Goal: Information Seeking & Learning: Learn about a topic

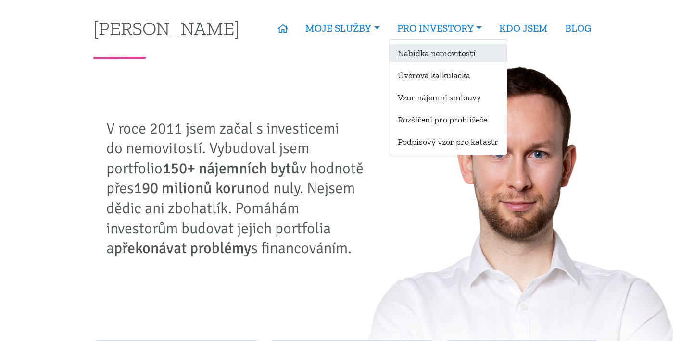
click at [441, 50] on link "Nabídka nemovitostí" at bounding box center [448, 53] width 118 height 18
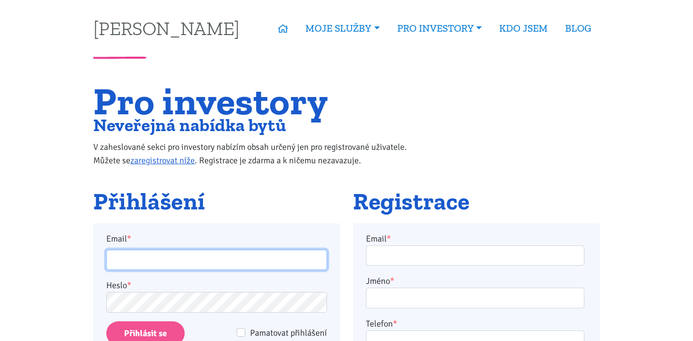
type input "becka.jan@seznam.cz"
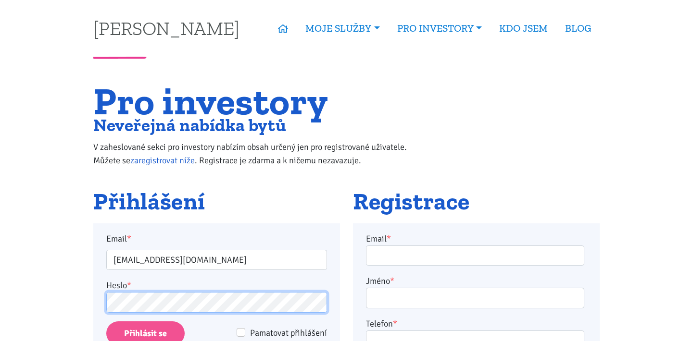
click at [145, 333] on input "Přihlásit se" at bounding box center [145, 334] width 78 height 25
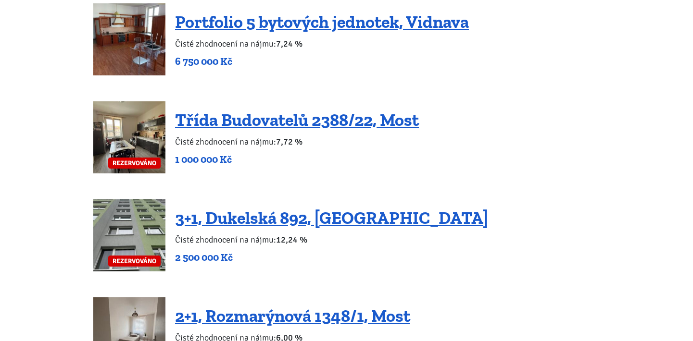
scroll to position [2213, 0]
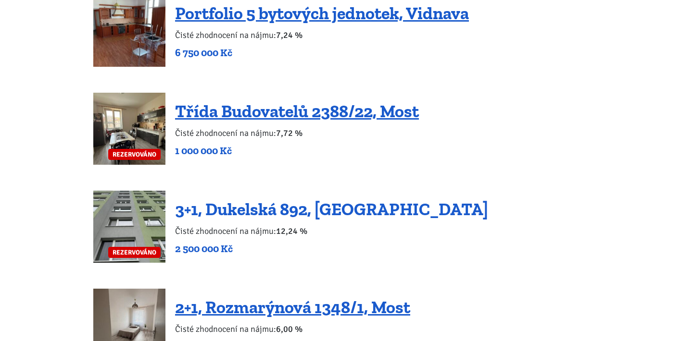
click at [250, 199] on link "3+1, Dukelská 892, [GEOGRAPHIC_DATA]" at bounding box center [331, 209] width 313 height 21
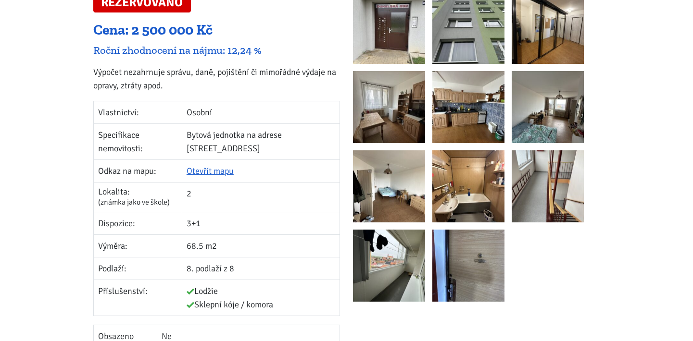
scroll to position [191, 0]
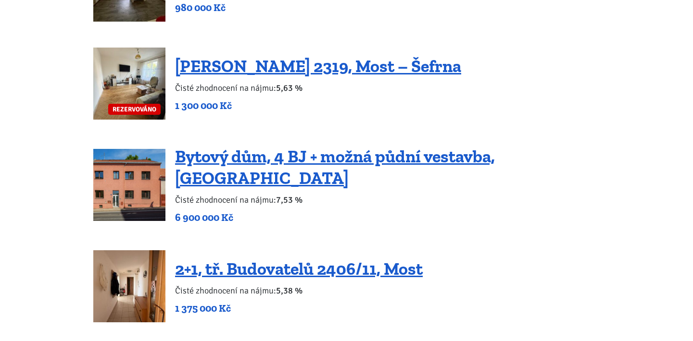
scroll to position [1457, 0]
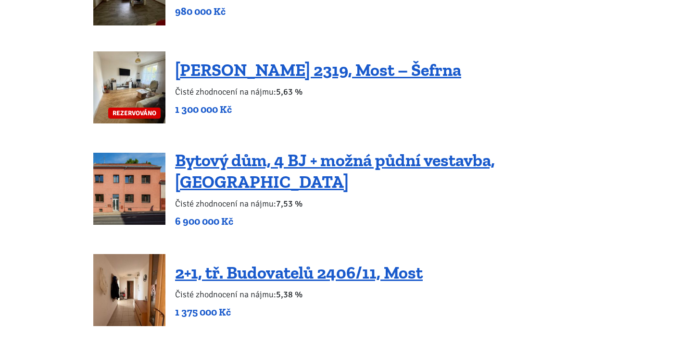
click at [118, 183] on img at bounding box center [129, 189] width 72 height 72
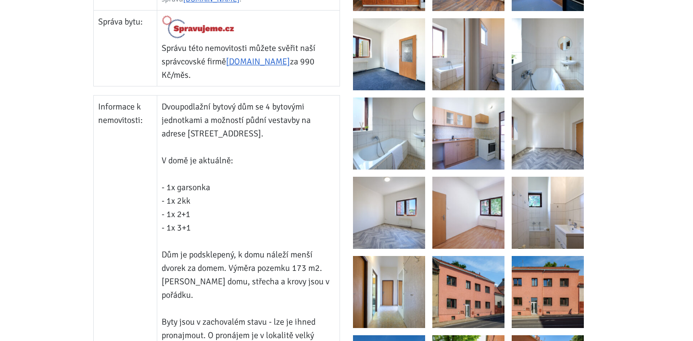
scroll to position [652, 0]
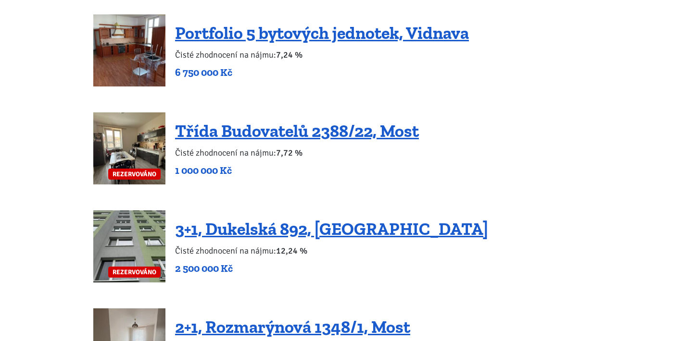
scroll to position [2197, 0]
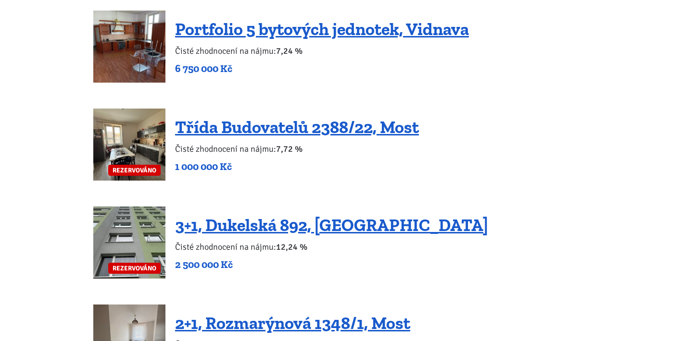
click at [133, 229] on img at bounding box center [129, 243] width 72 height 72
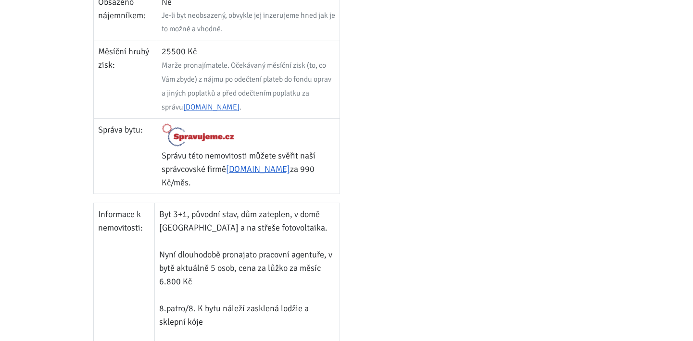
scroll to position [536, 0]
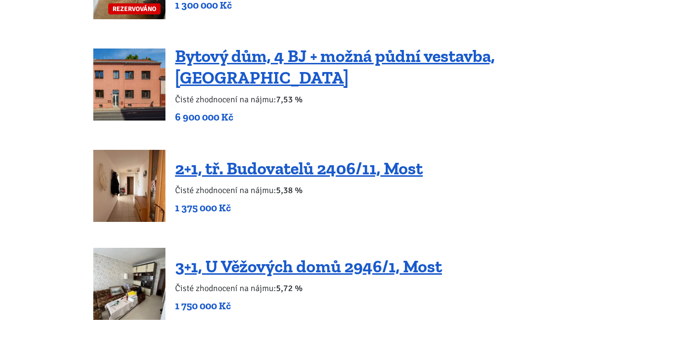
scroll to position [1559, 0]
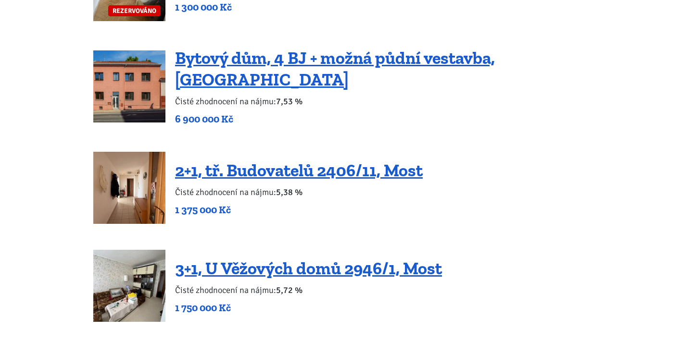
click at [138, 112] on img at bounding box center [129, 86] width 72 height 72
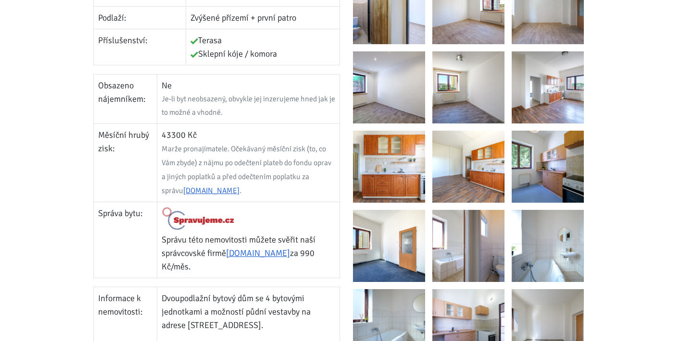
scroll to position [459, 0]
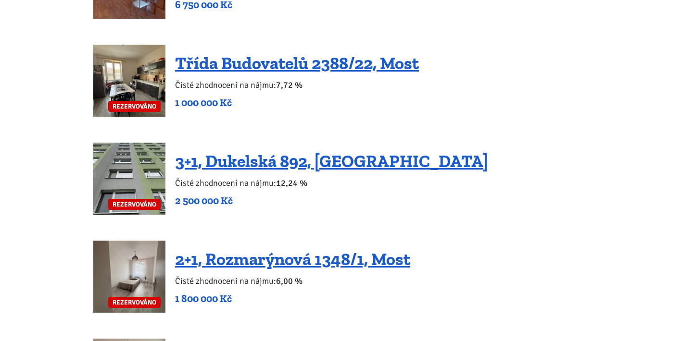
scroll to position [2264, 0]
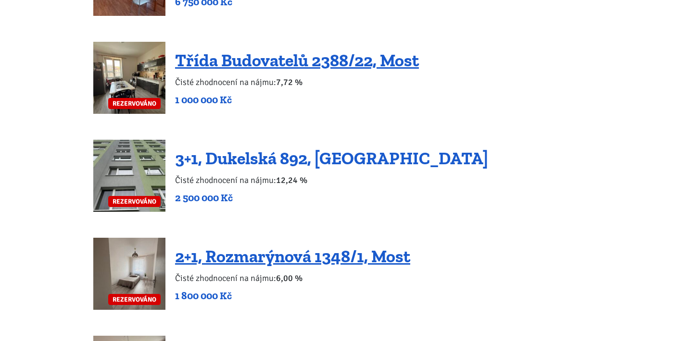
click at [282, 151] on link "3+1, Dukelská 892, Podbořany" at bounding box center [331, 158] width 313 height 21
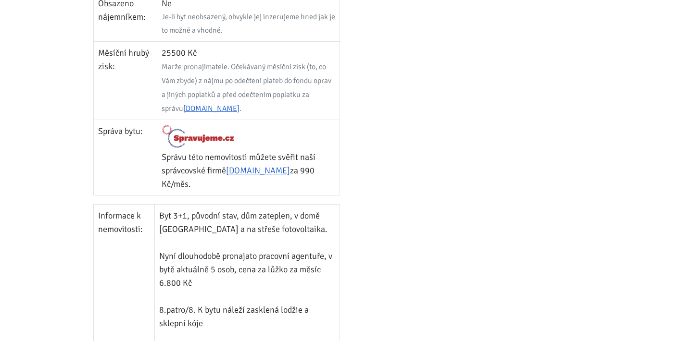
scroll to position [535, 0]
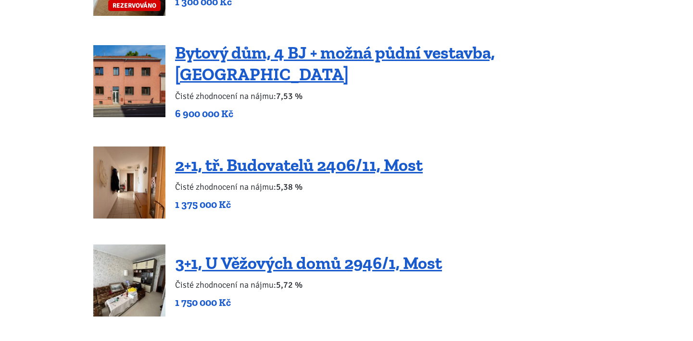
scroll to position [1560, 0]
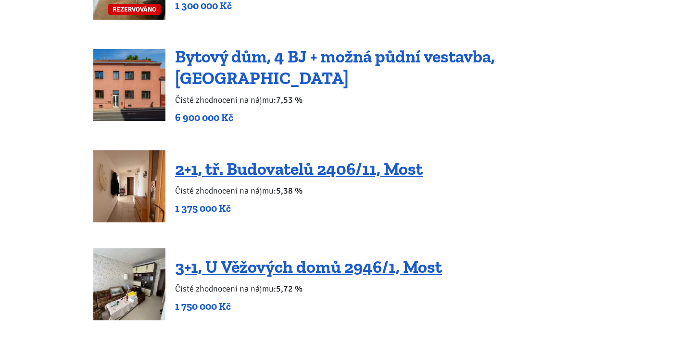
click at [257, 59] on link "Bytový dům, 4 BJ + možná půdní vestavba, [GEOGRAPHIC_DATA]" at bounding box center [335, 67] width 320 height 42
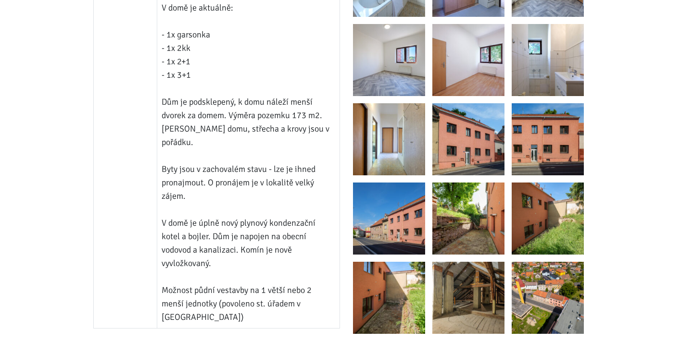
scroll to position [813, 0]
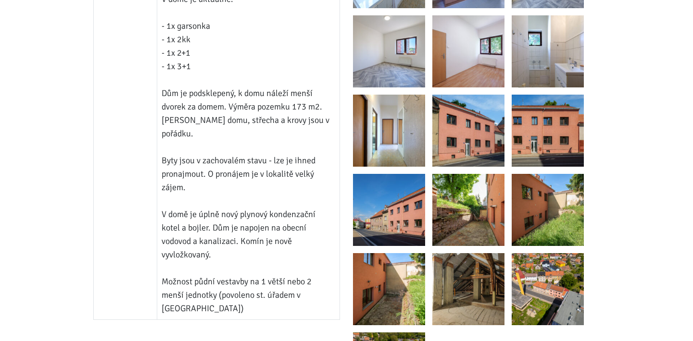
click at [470, 128] on img at bounding box center [468, 131] width 72 height 72
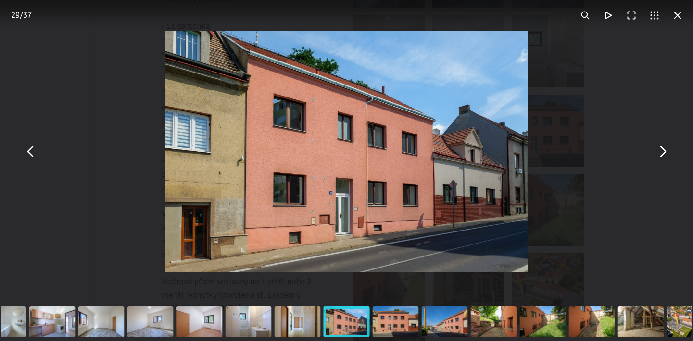
click at [661, 158] on button "You can close this modal content with the ESC key" at bounding box center [661, 151] width 23 height 23
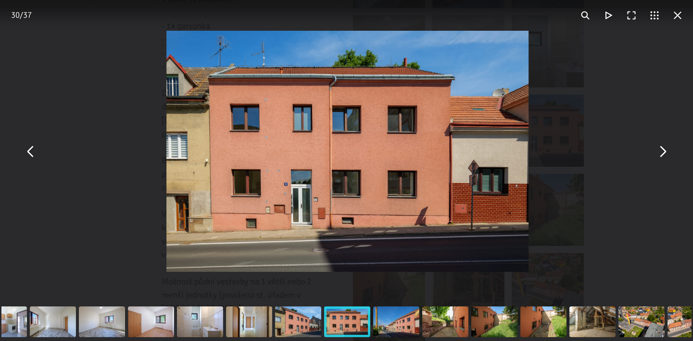
click at [661, 158] on button "You can close this modal content with the ESC key" at bounding box center [661, 151] width 23 height 23
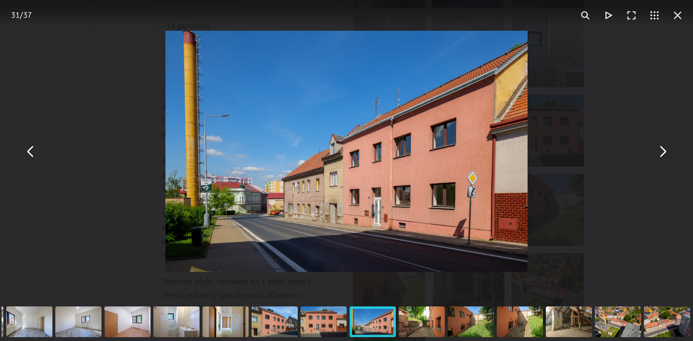
click at [661, 158] on button "You can close this modal content with the ESC key" at bounding box center [661, 151] width 23 height 23
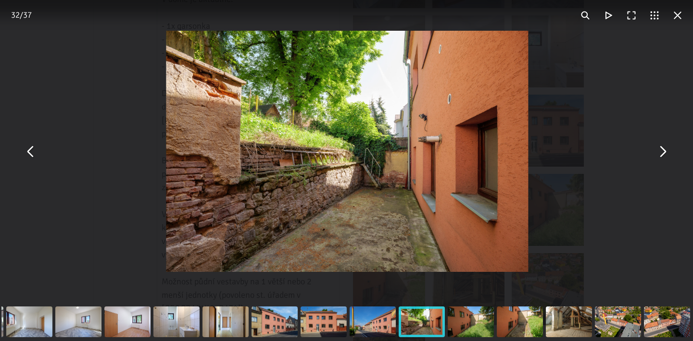
click at [661, 158] on button "You can close this modal content with the ESC key" at bounding box center [661, 151] width 23 height 23
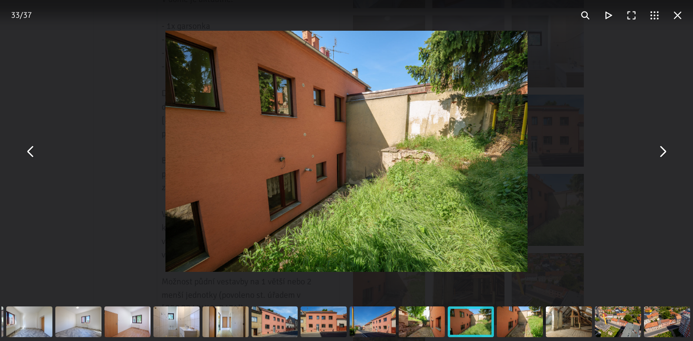
click at [661, 158] on button "You can close this modal content with the ESC key" at bounding box center [661, 151] width 23 height 23
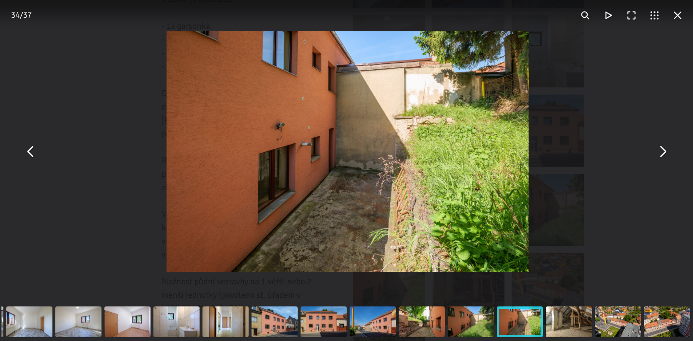
click at [661, 158] on button "You can close this modal content with the ESC key" at bounding box center [661, 151] width 23 height 23
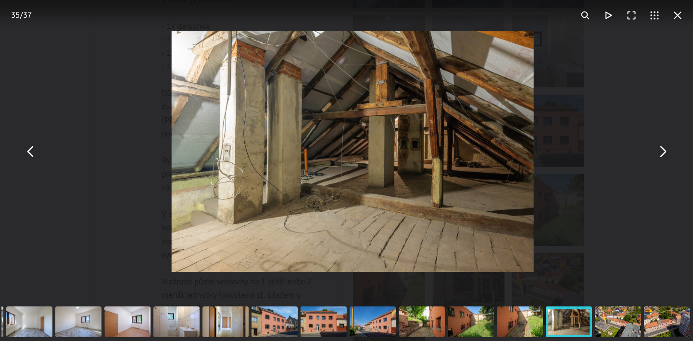
click at [661, 158] on button "You can close this modal content with the ESC key" at bounding box center [661, 151] width 23 height 23
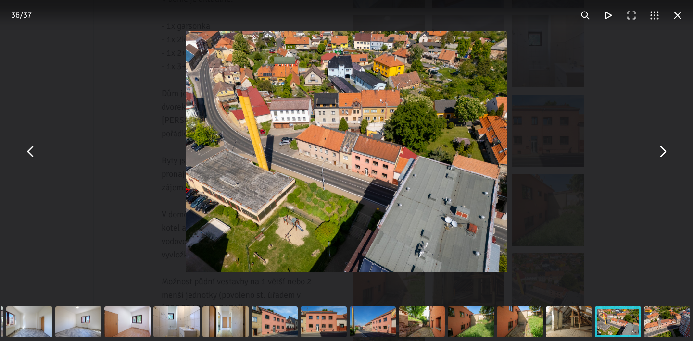
click at [661, 158] on button "You can close this modal content with the ESC key" at bounding box center [661, 151] width 23 height 23
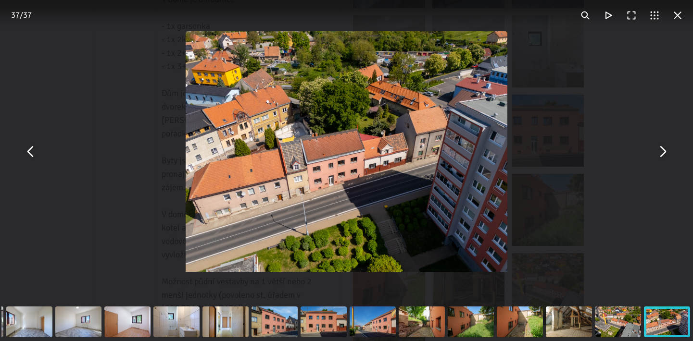
click at [661, 158] on button "You can close this modal content with the ESC key" at bounding box center [661, 151] width 23 height 23
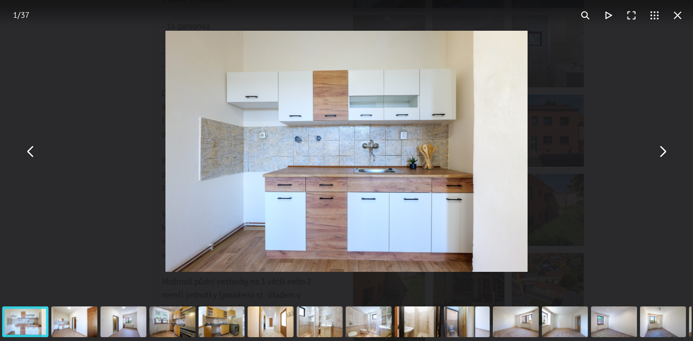
click at [661, 158] on button "You can close this modal content with the ESC key" at bounding box center [661, 151] width 23 height 23
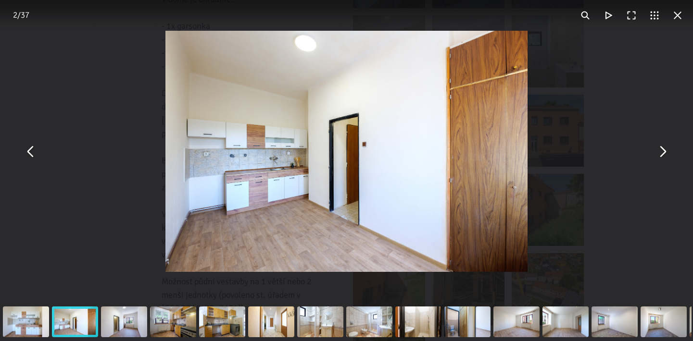
click at [661, 158] on button "You can close this modal content with the ESC key" at bounding box center [661, 151] width 23 height 23
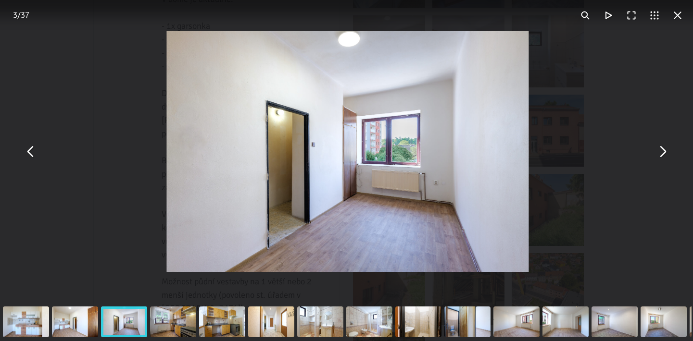
click at [661, 158] on button "You can close this modal content with the ESC key" at bounding box center [661, 151] width 23 height 23
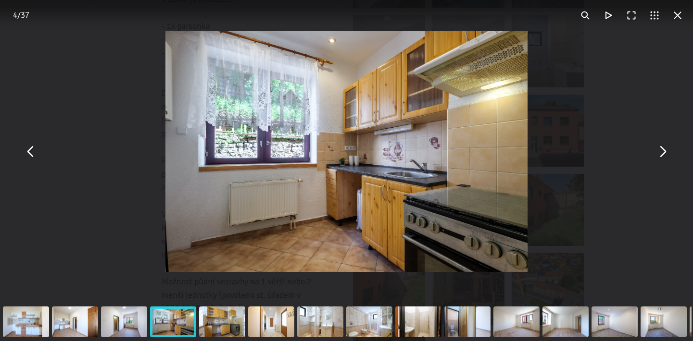
click at [661, 158] on button "You can close this modal content with the ESC key" at bounding box center [661, 151] width 23 height 23
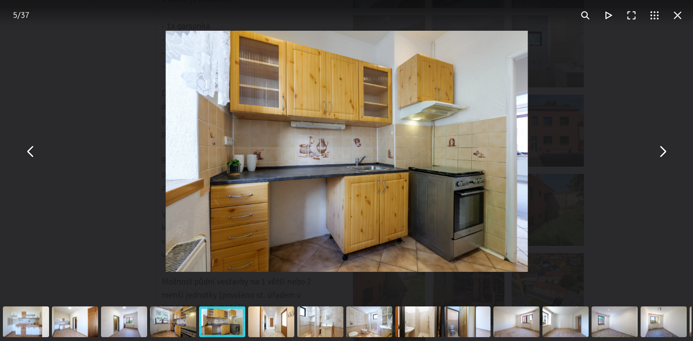
click at [661, 158] on button "You can close this modal content with the ESC key" at bounding box center [661, 151] width 23 height 23
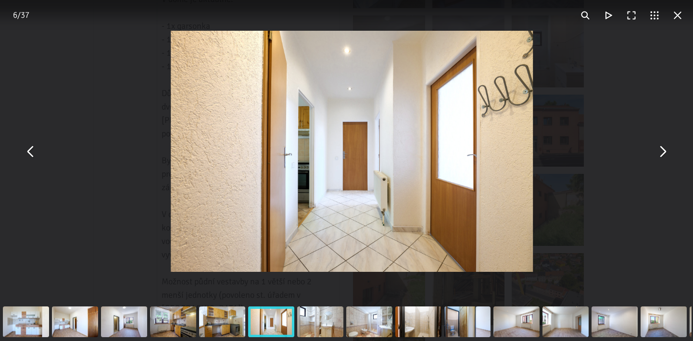
click at [661, 158] on button "You can close this modal content with the ESC key" at bounding box center [661, 151] width 23 height 23
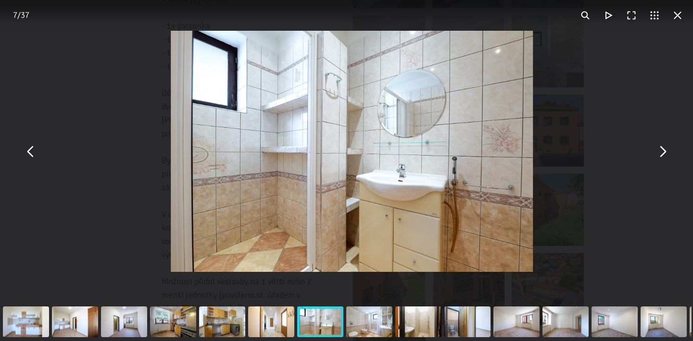
click at [661, 158] on button "You can close this modal content with the ESC key" at bounding box center [661, 151] width 23 height 23
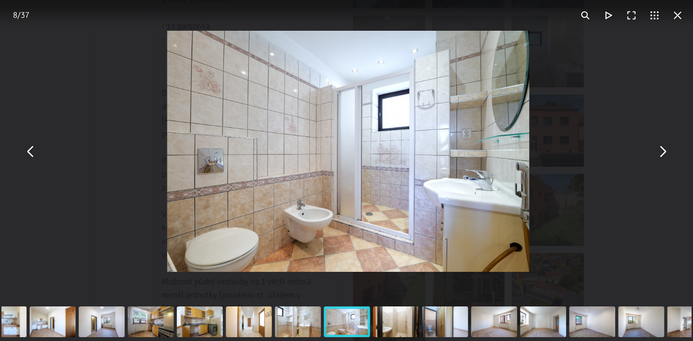
click at [661, 158] on button "You can close this modal content with the ESC key" at bounding box center [661, 151] width 23 height 23
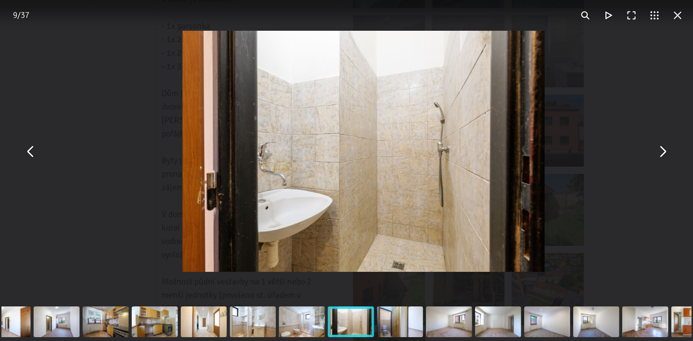
click at [661, 158] on button "You can close this modal content with the ESC key" at bounding box center [661, 151] width 23 height 23
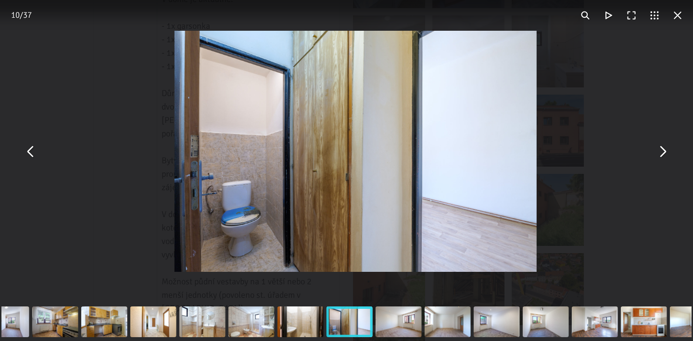
click at [661, 158] on button "You can close this modal content with the ESC key" at bounding box center [661, 151] width 23 height 23
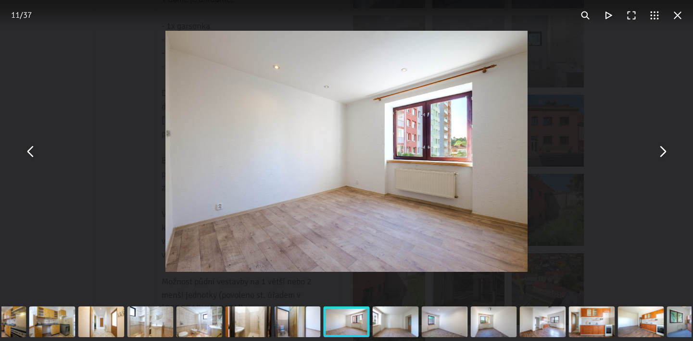
click at [661, 158] on button "You can close this modal content with the ESC key" at bounding box center [661, 151] width 23 height 23
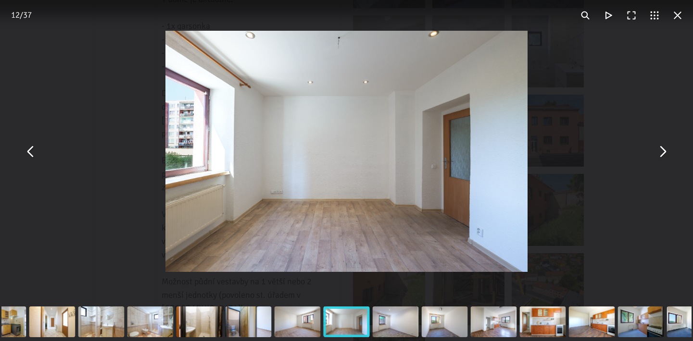
click at [661, 158] on button "You can close this modal content with the ESC key" at bounding box center [661, 151] width 23 height 23
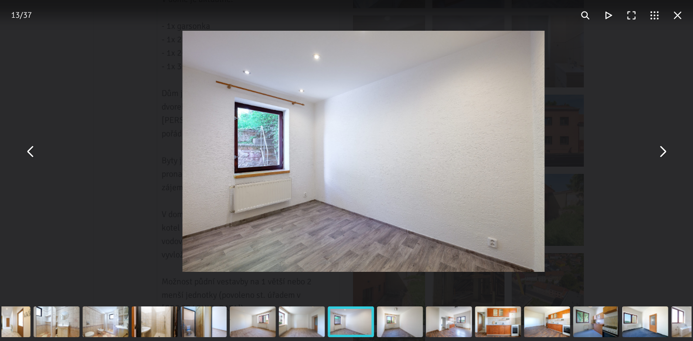
click at [661, 158] on button "You can close this modal content with the ESC key" at bounding box center [661, 151] width 23 height 23
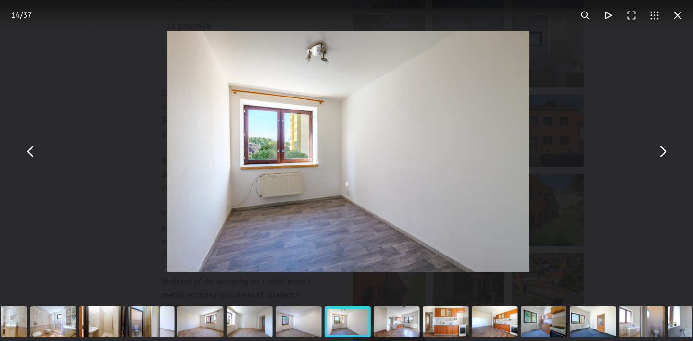
click at [661, 158] on button "You can close this modal content with the ESC key" at bounding box center [661, 151] width 23 height 23
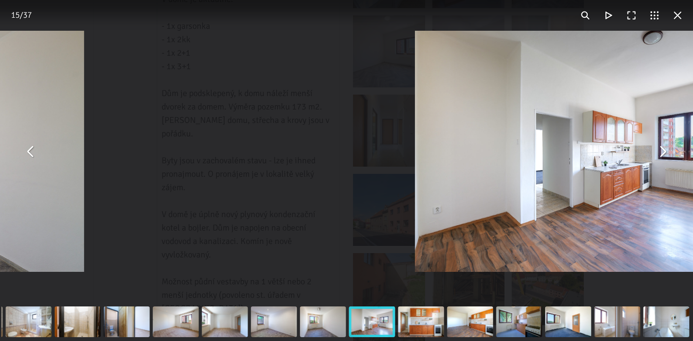
click at [661, 158] on button "You can close this modal content with the ESC key" at bounding box center [661, 151] width 23 height 23
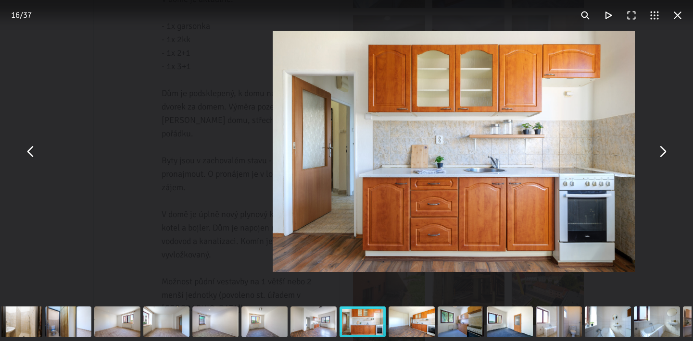
click at [661, 158] on button "You can close this modal content with the ESC key" at bounding box center [661, 151] width 23 height 23
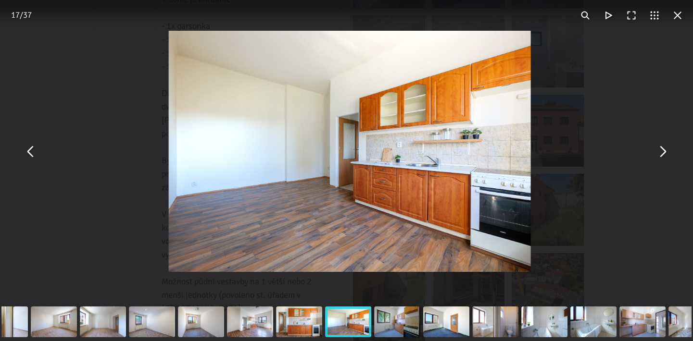
click at [661, 158] on button "You can close this modal content with the ESC key" at bounding box center [661, 151] width 23 height 23
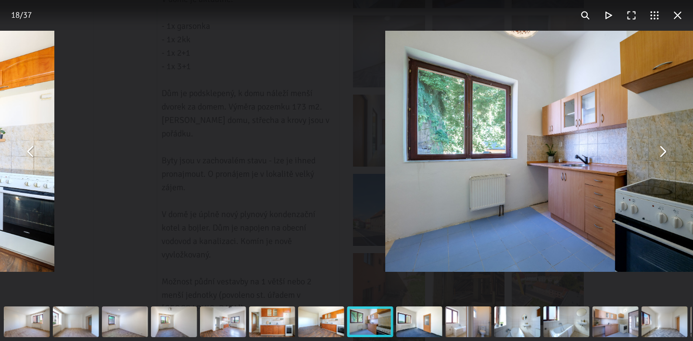
click at [661, 158] on button "You can close this modal content with the ESC key" at bounding box center [661, 151] width 23 height 23
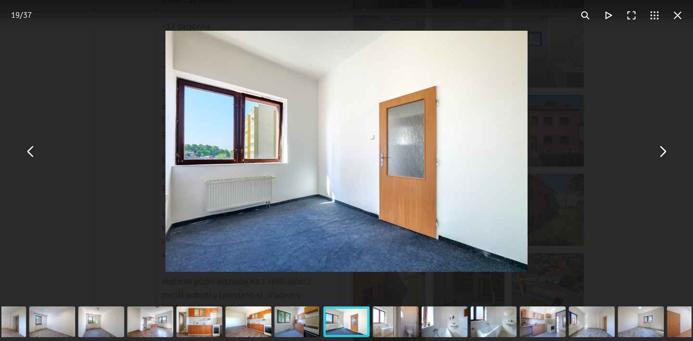
click at [676, 19] on button "You can close this modal content with the ESC key" at bounding box center [677, 15] width 23 height 23
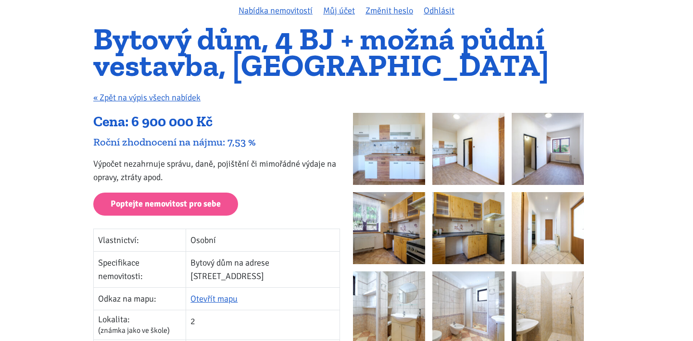
scroll to position [34, 0]
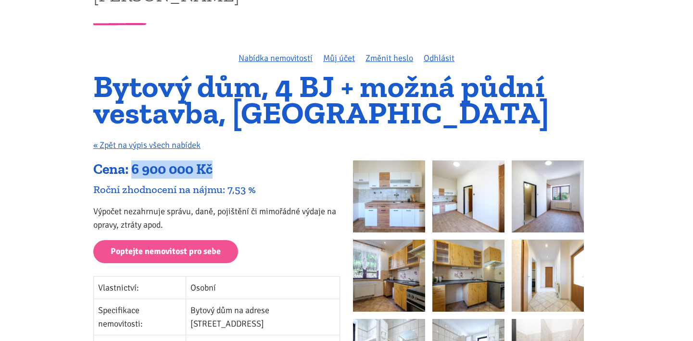
drag, startPoint x: 134, startPoint y: 171, endPoint x: 219, endPoint y: 170, distance: 84.6
click at [219, 170] on div "Cena: 6 900 000 Kč" at bounding box center [216, 170] width 247 height 18
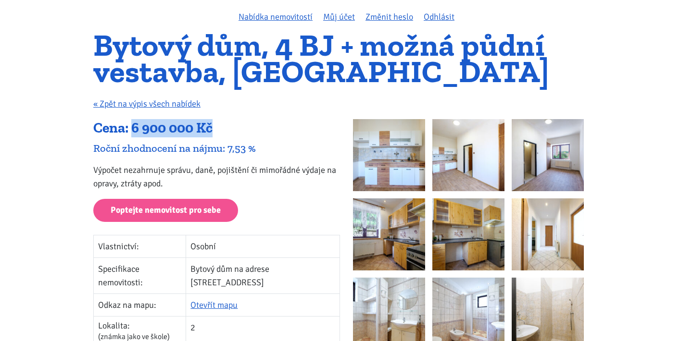
scroll to position [74, 0]
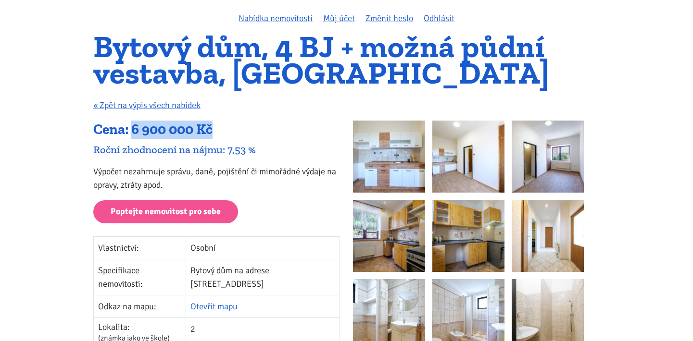
click at [404, 180] on img at bounding box center [389, 157] width 72 height 72
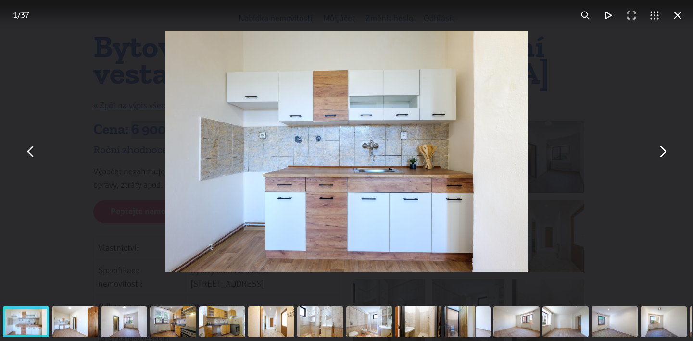
click at [664, 153] on button "You can close this modal content with the ESC key" at bounding box center [661, 151] width 23 height 23
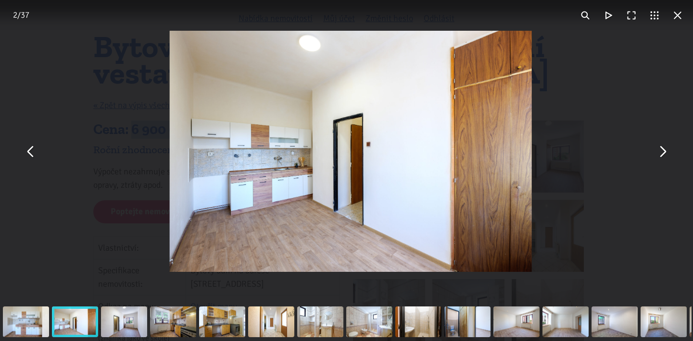
click at [664, 153] on button "You can close this modal content with the ESC key" at bounding box center [661, 151] width 23 height 23
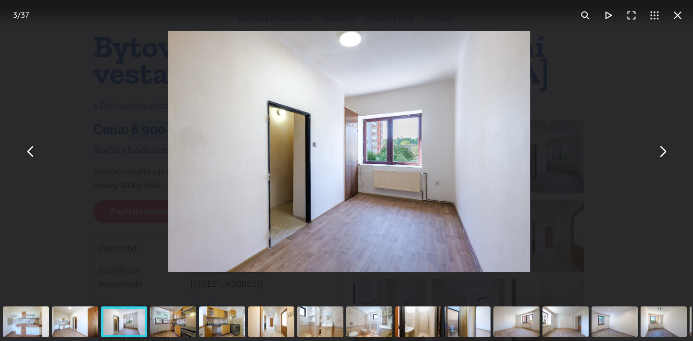
click at [664, 153] on button "You can close this modal content with the ESC key" at bounding box center [661, 151] width 23 height 23
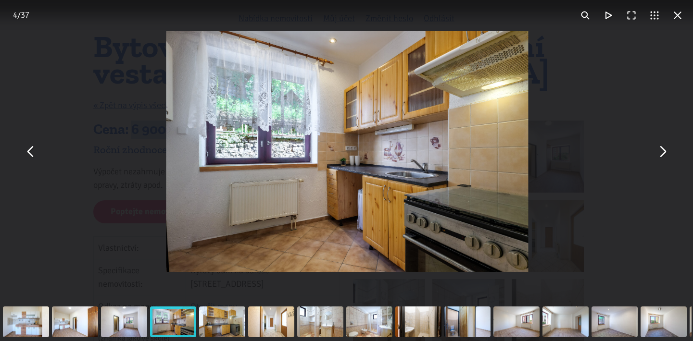
click at [664, 153] on button "You can close this modal content with the ESC key" at bounding box center [661, 151] width 23 height 23
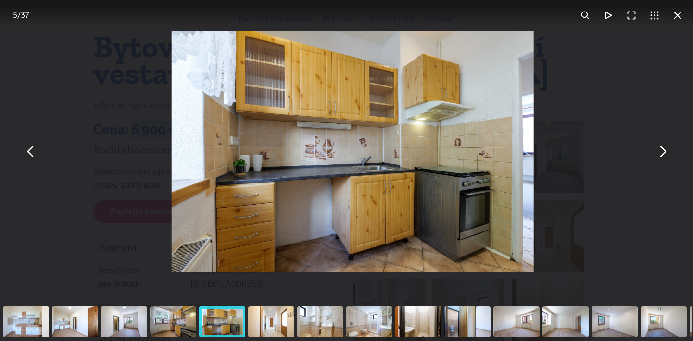
click at [664, 153] on button "You can close this modal content with the ESC key" at bounding box center [661, 151] width 23 height 23
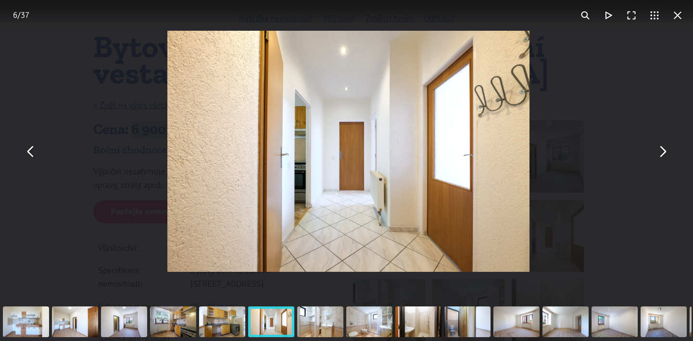
click at [664, 153] on button "You can close this modal content with the ESC key" at bounding box center [661, 151] width 23 height 23
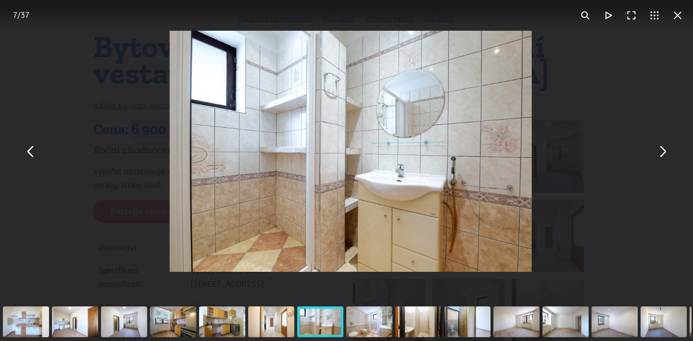
click at [664, 153] on button "You can close this modal content with the ESC key" at bounding box center [661, 151] width 23 height 23
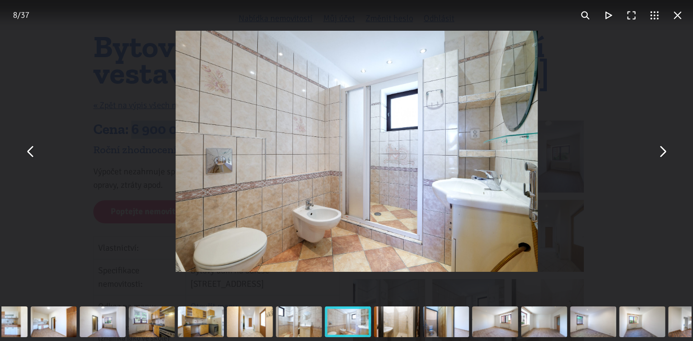
click at [664, 153] on button "You can close this modal content with the ESC key" at bounding box center [661, 151] width 23 height 23
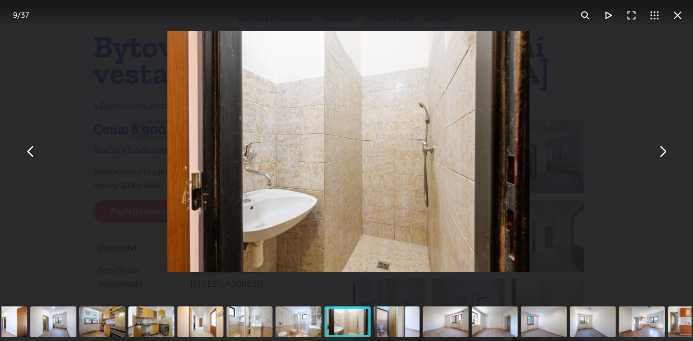
click at [664, 153] on button "You can close this modal content with the ESC key" at bounding box center [661, 151] width 23 height 23
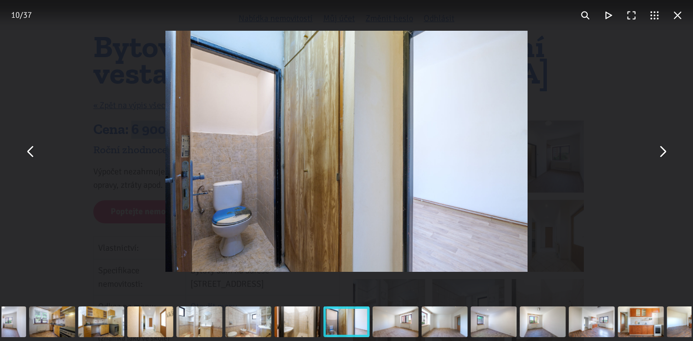
click at [38, 161] on div "You can close this modal content with the ESC key" at bounding box center [346, 151] width 693 height 303
click at [37, 161] on button "You can close this modal content with the ESC key" at bounding box center [30, 151] width 23 height 23
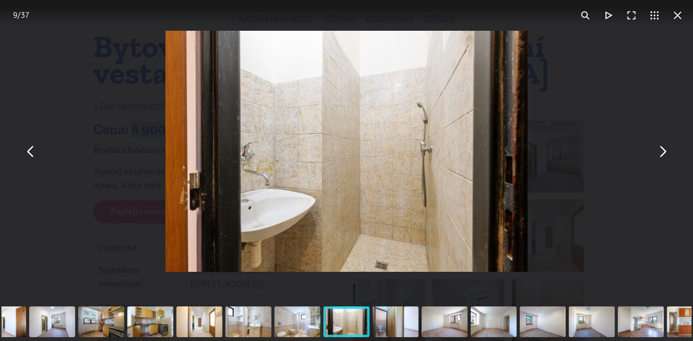
click at [670, 157] on button "You can close this modal content with the ESC key" at bounding box center [661, 151] width 23 height 23
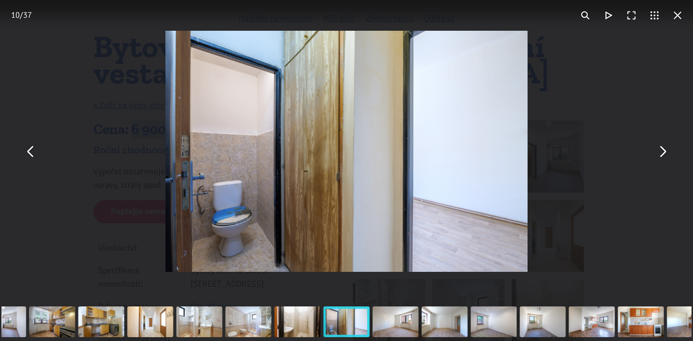
click at [669, 157] on button "You can close this modal content with the ESC key" at bounding box center [661, 151] width 23 height 23
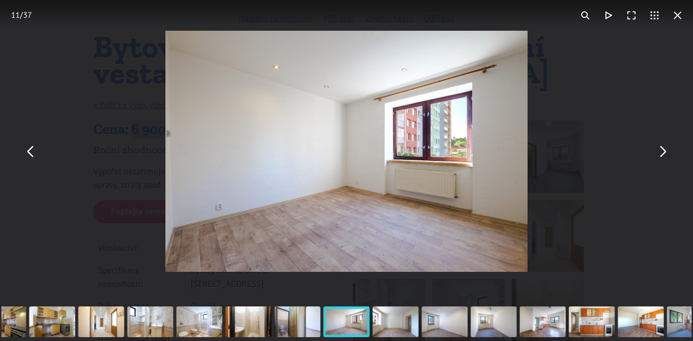
click at [669, 157] on button "You can close this modal content with the ESC key" at bounding box center [661, 151] width 23 height 23
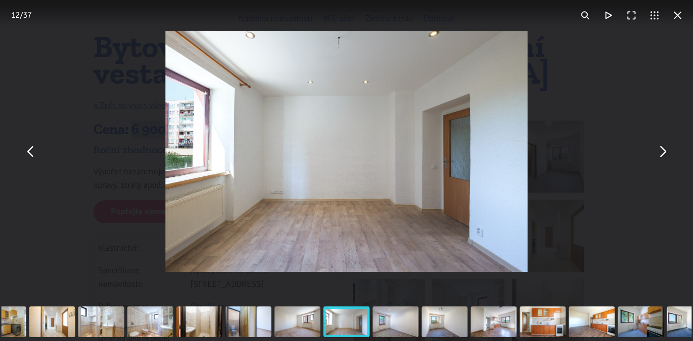
click at [669, 157] on button "You can close this modal content with the ESC key" at bounding box center [661, 151] width 23 height 23
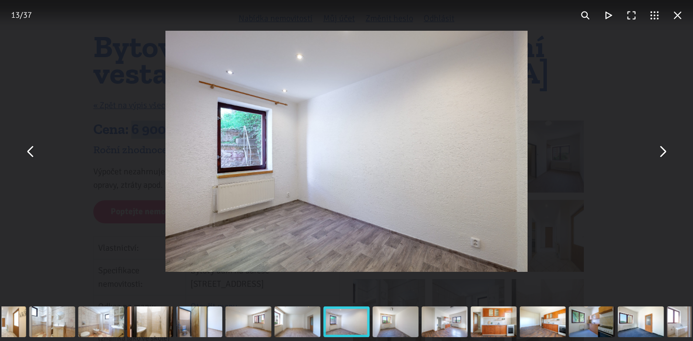
click at [669, 157] on button "You can close this modal content with the ESC key" at bounding box center [661, 151] width 23 height 23
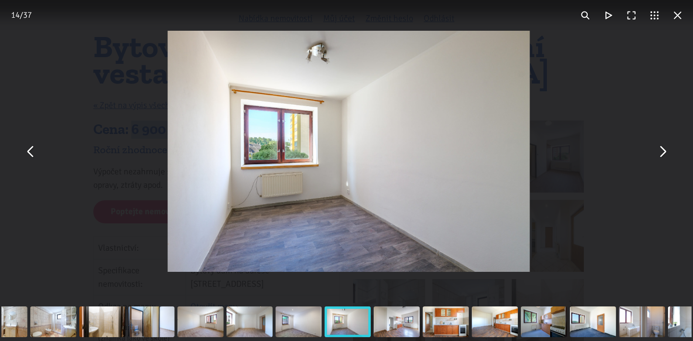
click at [669, 157] on button "You can close this modal content with the ESC key" at bounding box center [661, 151] width 23 height 23
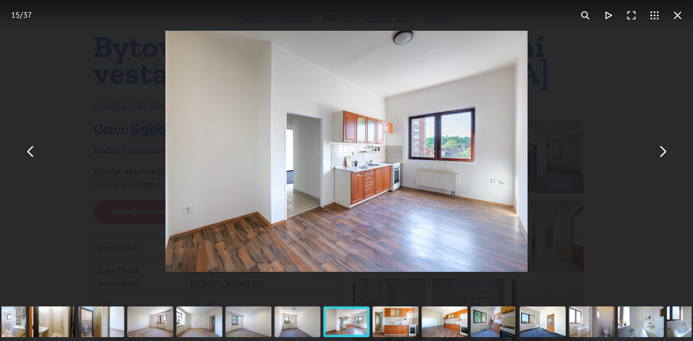
click at [665, 153] on button "You can close this modal content with the ESC key" at bounding box center [661, 151] width 23 height 23
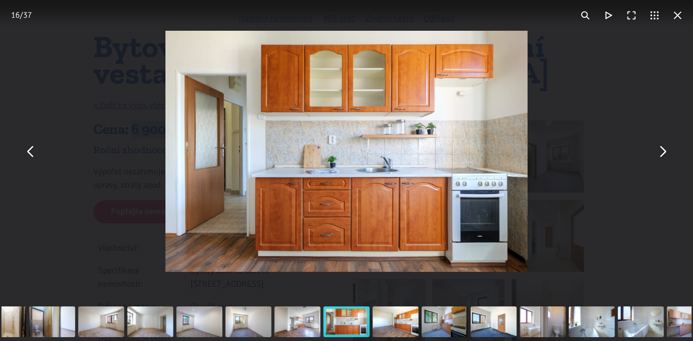
click at [664, 152] on button "You can close this modal content with the ESC key" at bounding box center [661, 151] width 23 height 23
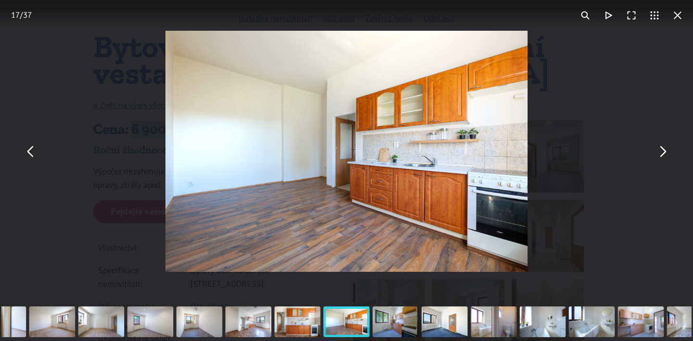
click at [664, 158] on button "You can close this modal content with the ESC key" at bounding box center [661, 151] width 23 height 23
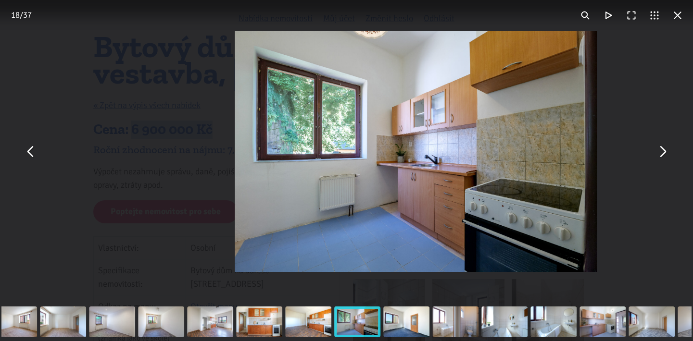
click at [664, 158] on button "You can close this modal content with the ESC key" at bounding box center [661, 151] width 23 height 23
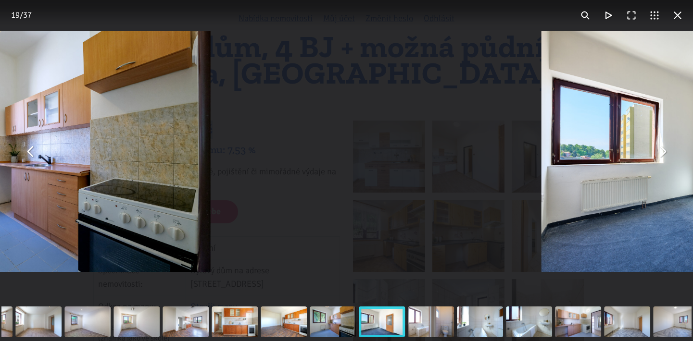
click at [664, 158] on button "You can close this modal content with the ESC key" at bounding box center [661, 151] width 23 height 23
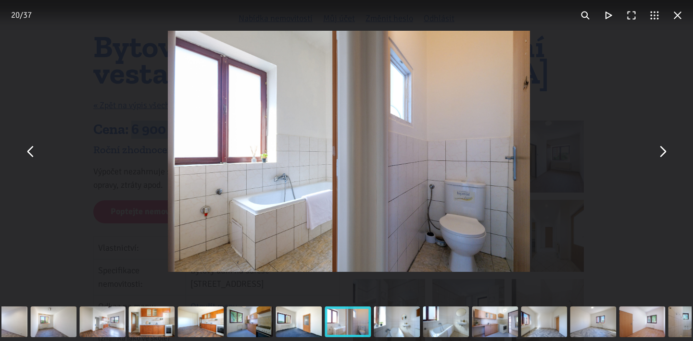
click at [664, 158] on button "You can close this modal content with the ESC key" at bounding box center [661, 151] width 23 height 23
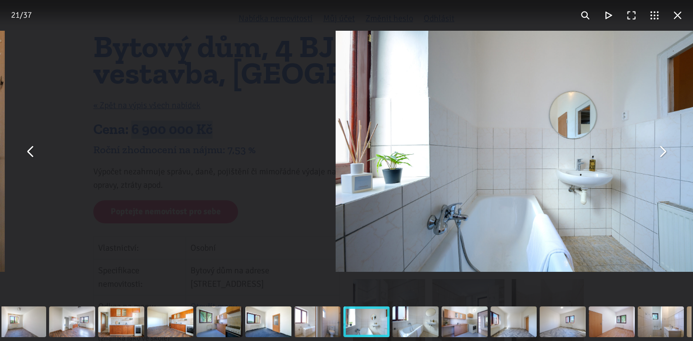
click at [664, 158] on button "You can close this modal content with the ESC key" at bounding box center [661, 151] width 23 height 23
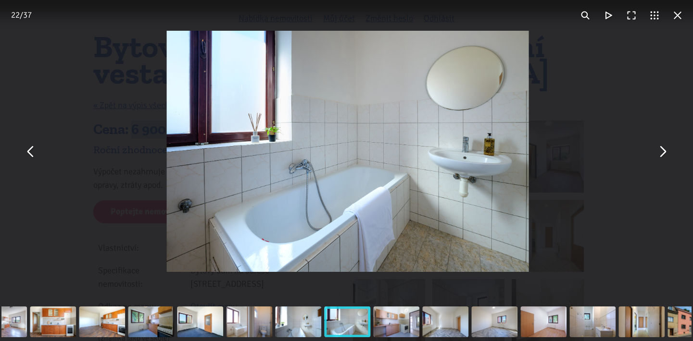
click at [664, 158] on button "You can close this modal content with the ESC key" at bounding box center [661, 151] width 23 height 23
